Goal: Task Accomplishment & Management: Use online tool/utility

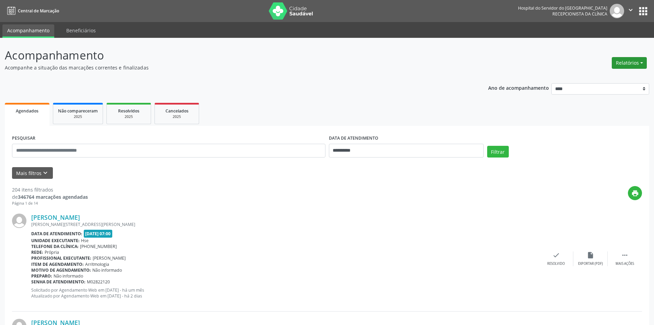
click at [329, 60] on button "Relatórios" at bounding box center [629, 63] width 35 height 12
click at [329, 77] on link "Agendamentos" at bounding box center [610, 78] width 74 height 10
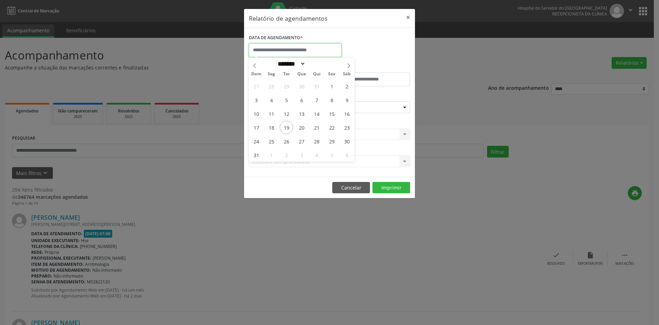
click at [294, 48] on input "text" at bounding box center [295, 50] width 93 height 14
click at [329, 63] on icon at bounding box center [348, 65] width 5 height 5
select select "*"
click at [272, 83] on span "1" at bounding box center [271, 85] width 13 height 13
type input "**********"
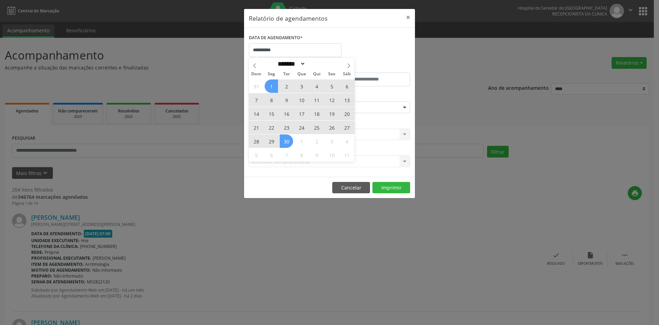
drag, startPoint x: 272, startPoint y: 83, endPoint x: 284, endPoint y: 140, distance: 57.9
click at [284, 140] on div "31 1 2 3 4 5 6 7 8 9 10 11 12 13 14 15 16 17 18 19 20 21 22 23 24 25 26 27 28 2…" at bounding box center [302, 120] width 106 height 82
click at [284, 140] on span "30" at bounding box center [286, 140] width 13 height 13
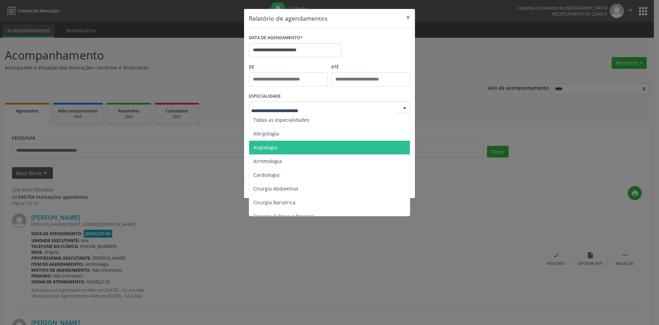
click at [275, 143] on span "Angiologia" at bounding box center [330, 147] width 162 height 14
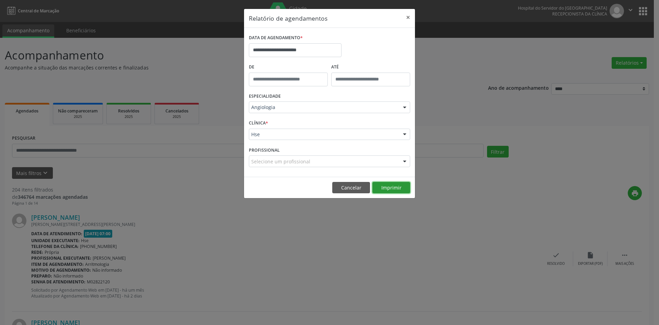
click at [329, 186] on button "Imprimir" at bounding box center [392, 188] width 38 height 12
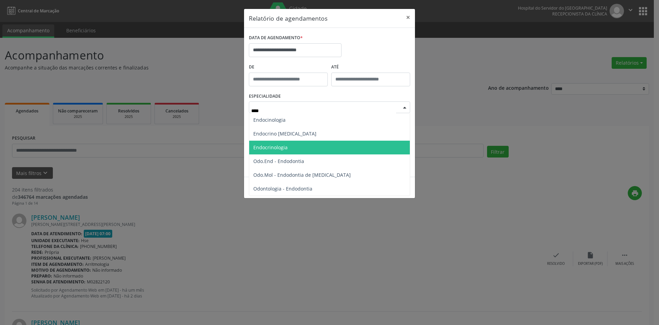
click at [298, 146] on span "Endocrinologia" at bounding box center [329, 147] width 161 height 14
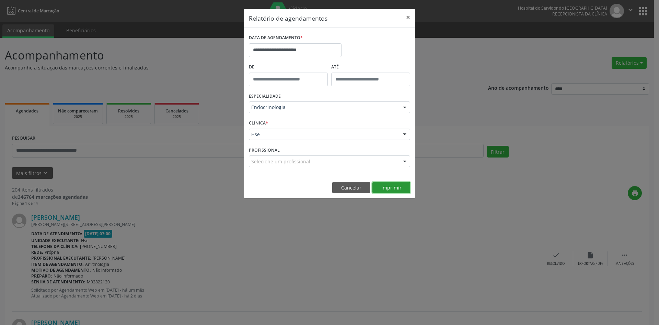
click at [329, 187] on button "Imprimir" at bounding box center [392, 188] width 38 height 12
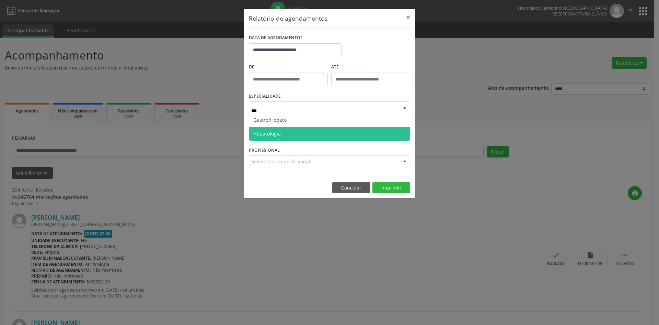
click at [307, 134] on span "Hepatologia" at bounding box center [329, 134] width 161 height 14
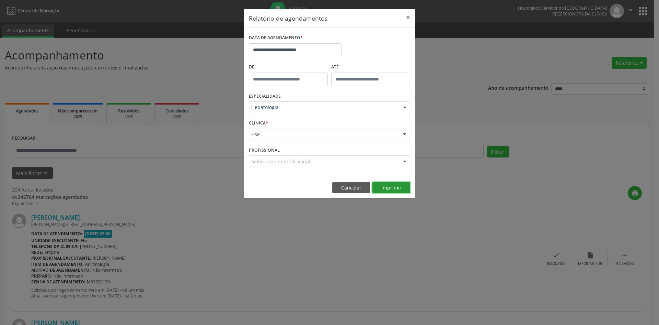
click at [329, 186] on button "Imprimir" at bounding box center [392, 188] width 38 height 12
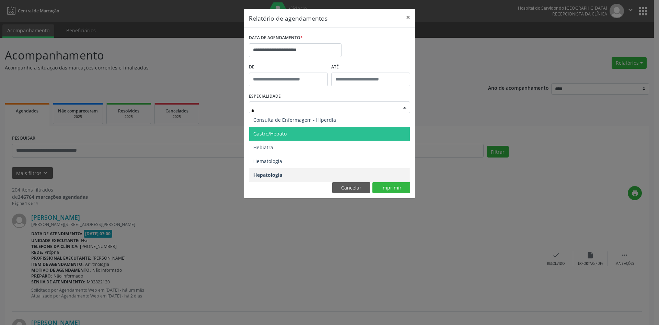
type input "**"
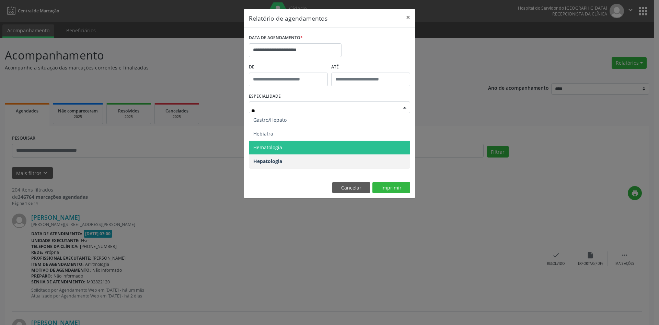
click at [320, 147] on span "Hematologia" at bounding box center [329, 147] width 161 height 14
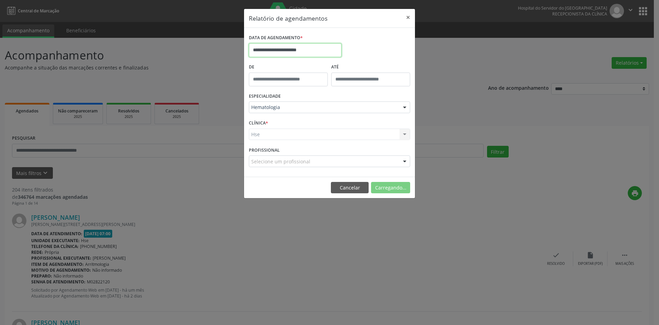
click at [291, 50] on input "**********" at bounding box center [295, 50] width 93 height 14
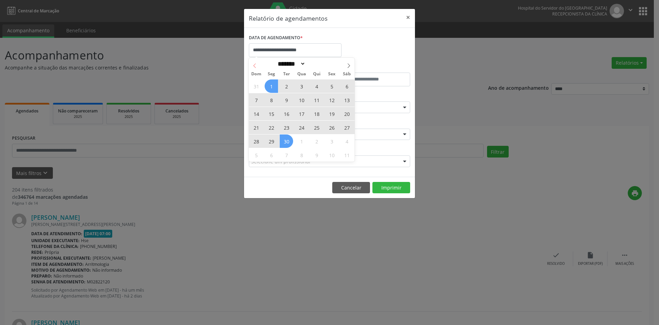
click at [254, 65] on icon at bounding box center [254, 65] width 2 height 4
select select "*"
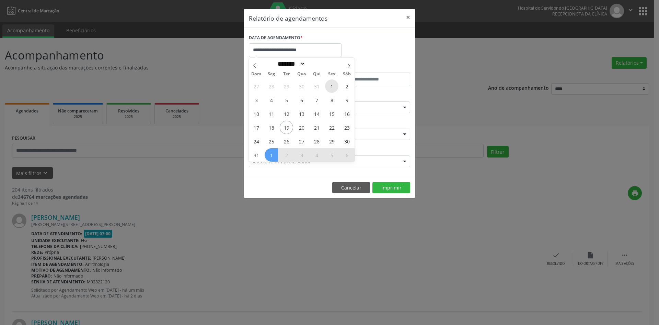
click at [329, 87] on span "1" at bounding box center [331, 85] width 13 height 13
type input "**********"
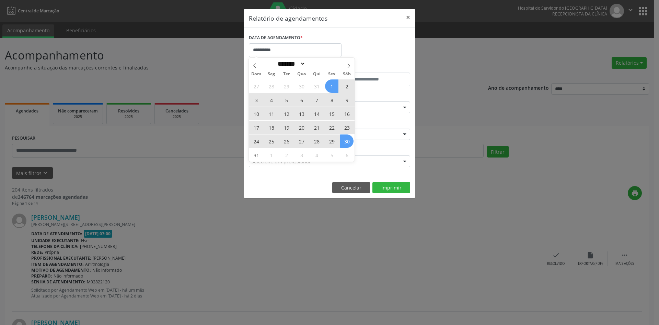
drag, startPoint x: 333, startPoint y: 85, endPoint x: 344, endPoint y: 138, distance: 54.4
click at [329, 138] on div "27 28 29 30 31 1 2 3 4 5 6 7 8 9 10 11 12 13 14 15 16 17 18 19 20 21 22 23 24 2…" at bounding box center [302, 120] width 106 height 82
click at [329, 138] on span "30" at bounding box center [346, 140] width 13 height 13
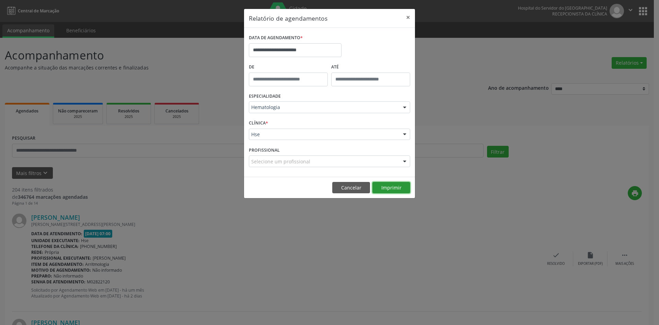
click at [329, 187] on button "Imprimir" at bounding box center [392, 188] width 38 height 12
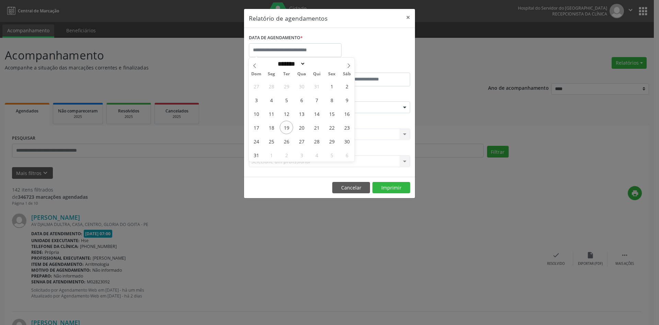
select select "*"
click at [329, 87] on span "1" at bounding box center [331, 85] width 13 height 13
type input "**********"
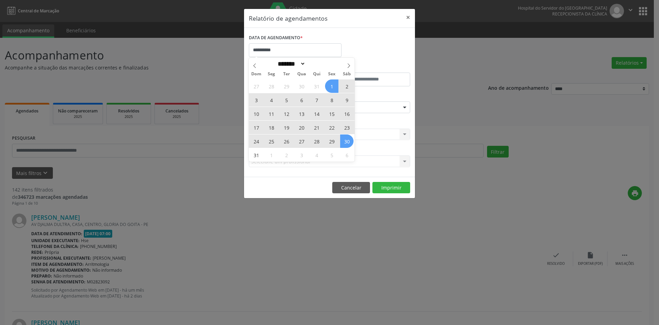
drag, startPoint x: 329, startPoint y: 87, endPoint x: 345, endPoint y: 139, distance: 54.2
click at [345, 139] on div "27 28 29 30 31 1 2 3 4 5 6 7 8 9 10 11 12 13 14 15 16 17 18 19 20 21 22 23 24 2…" at bounding box center [302, 120] width 106 height 82
click at [345, 139] on span "30" at bounding box center [346, 140] width 13 height 13
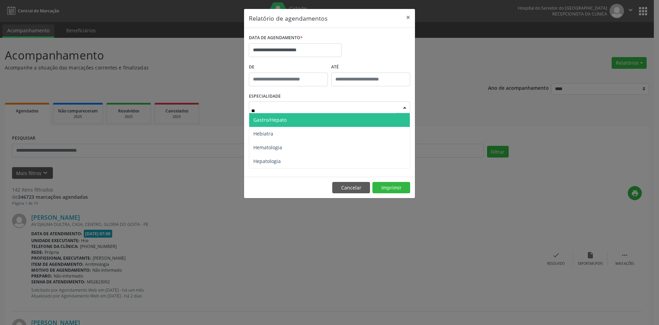
type input "***"
click at [304, 120] on span "Hematologia" at bounding box center [329, 120] width 161 height 14
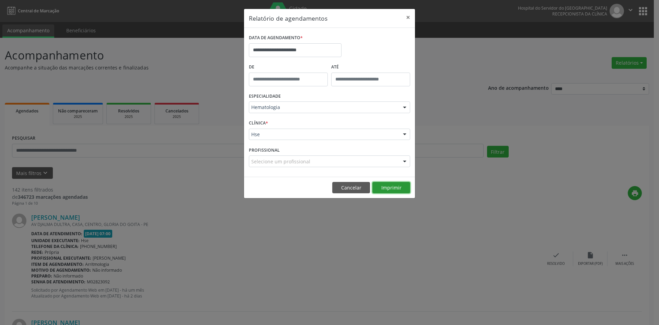
click at [388, 187] on button "Imprimir" at bounding box center [392, 188] width 38 height 12
